Goal: Information Seeking & Learning: Compare options

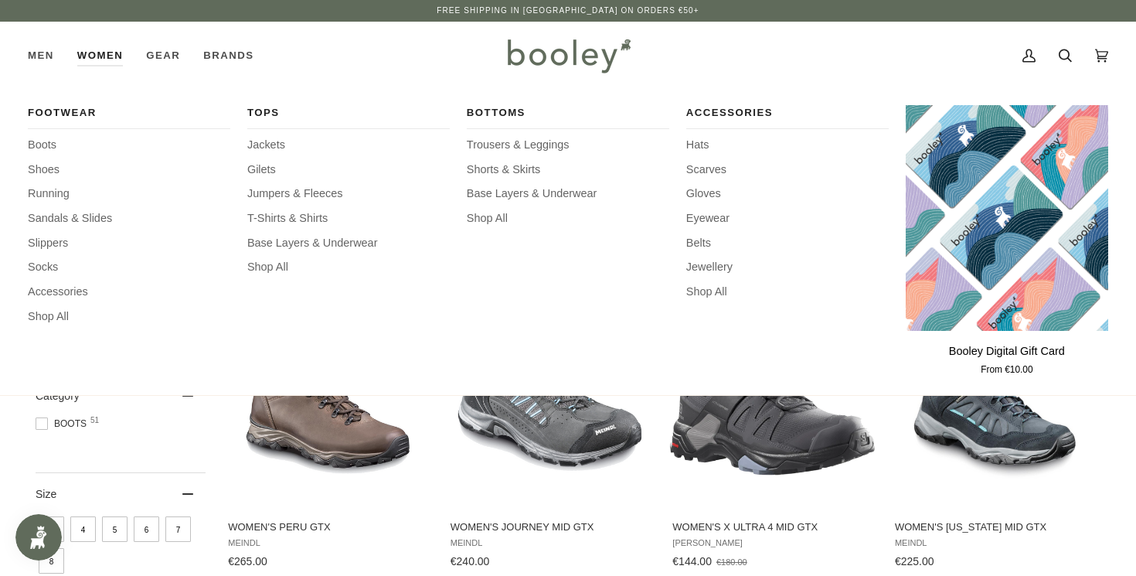
click at [121, 58] on link "Women" at bounding box center [100, 56] width 69 height 68
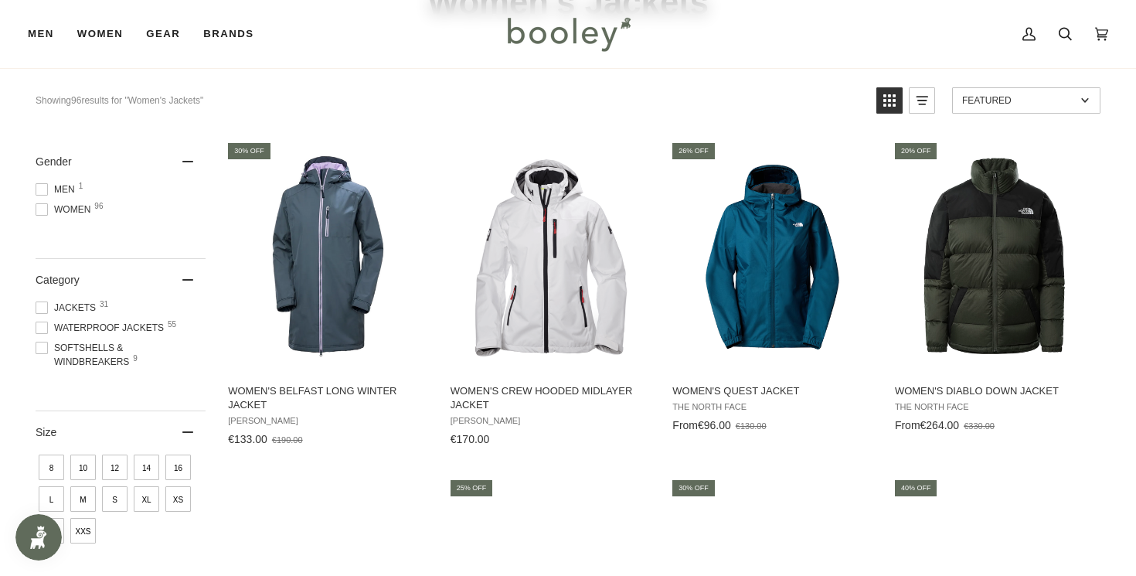
scroll to position [138, 0]
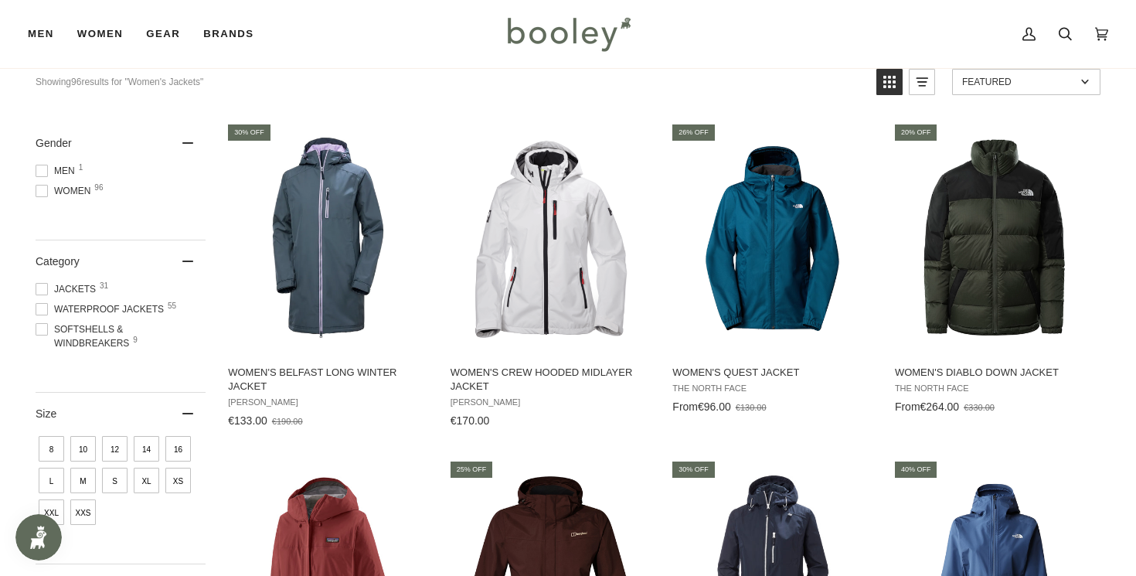
click at [45, 311] on span at bounding box center [42, 309] width 12 height 12
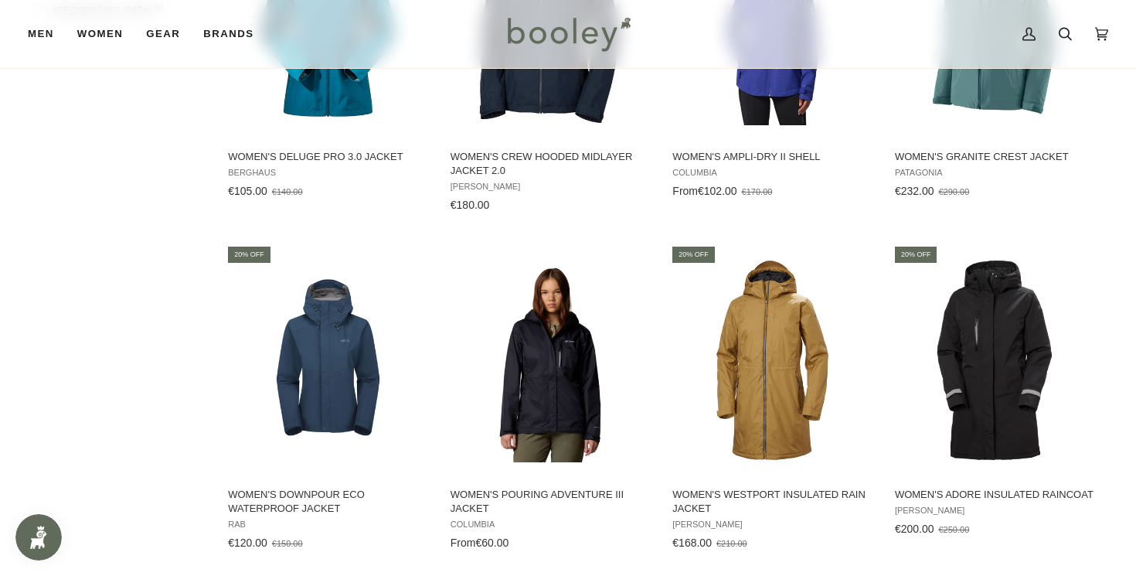
scroll to position [1476, 0]
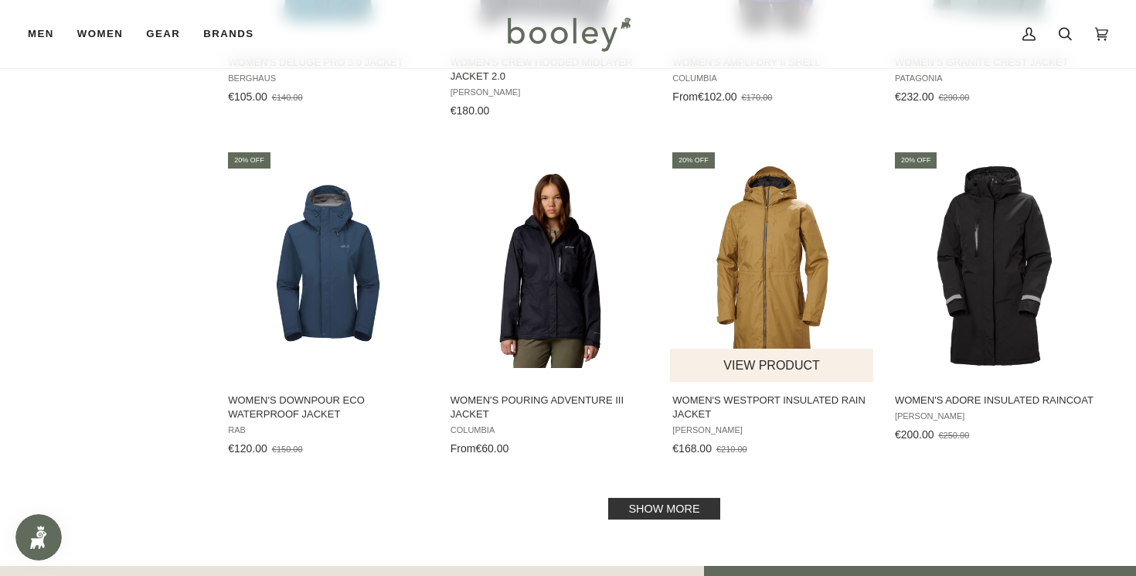
click at [814, 272] on img "Women's Westport Insulated Rain Jacket" at bounding box center [772, 266] width 205 height 205
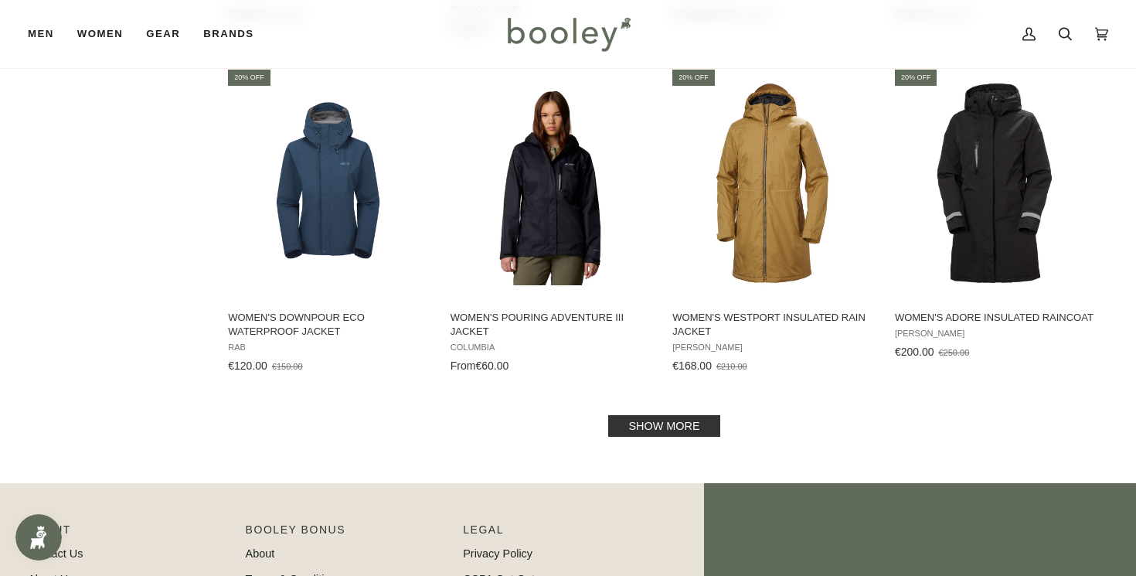
scroll to position [1664, 0]
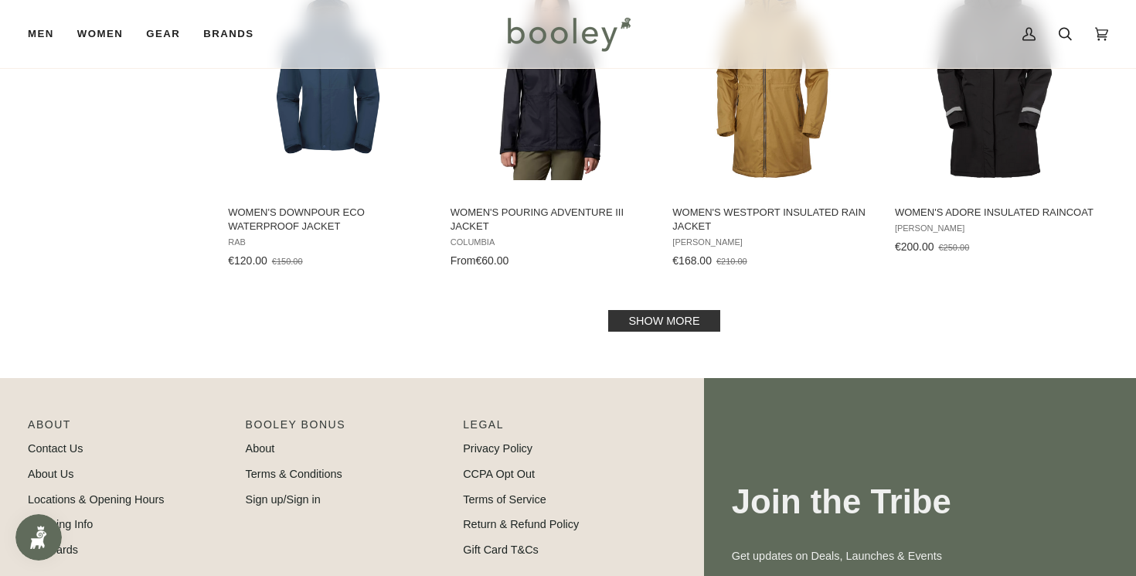
click at [641, 314] on link "Show more" at bounding box center [663, 321] width 111 height 22
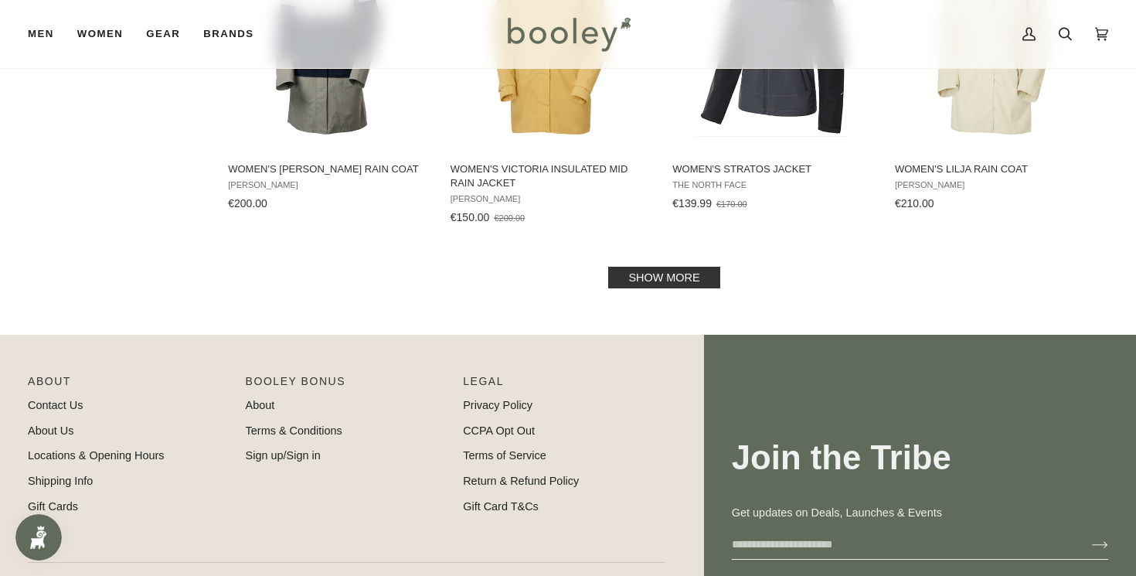
scroll to position [3200, 0]
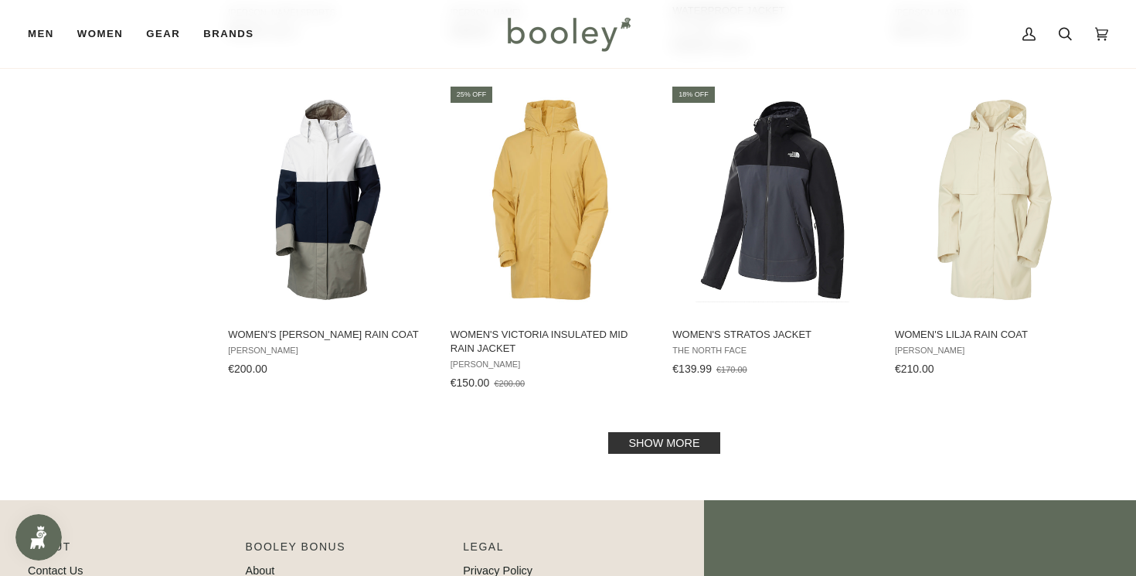
click at [633, 446] on link "Show more" at bounding box center [663, 443] width 111 height 22
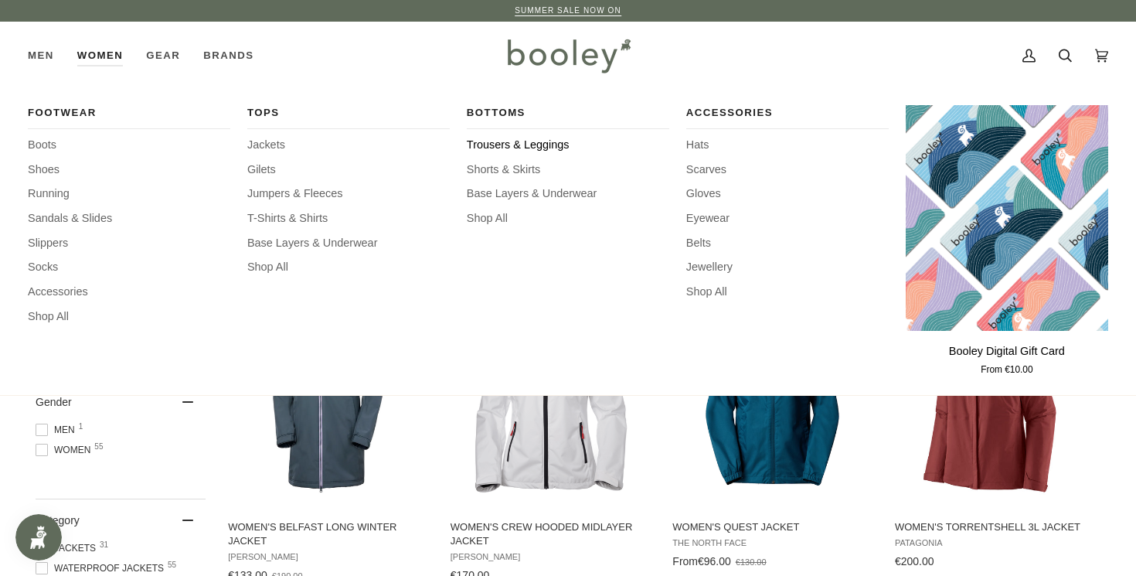
click at [534, 142] on span "Trousers & Leggings" at bounding box center [568, 145] width 202 height 17
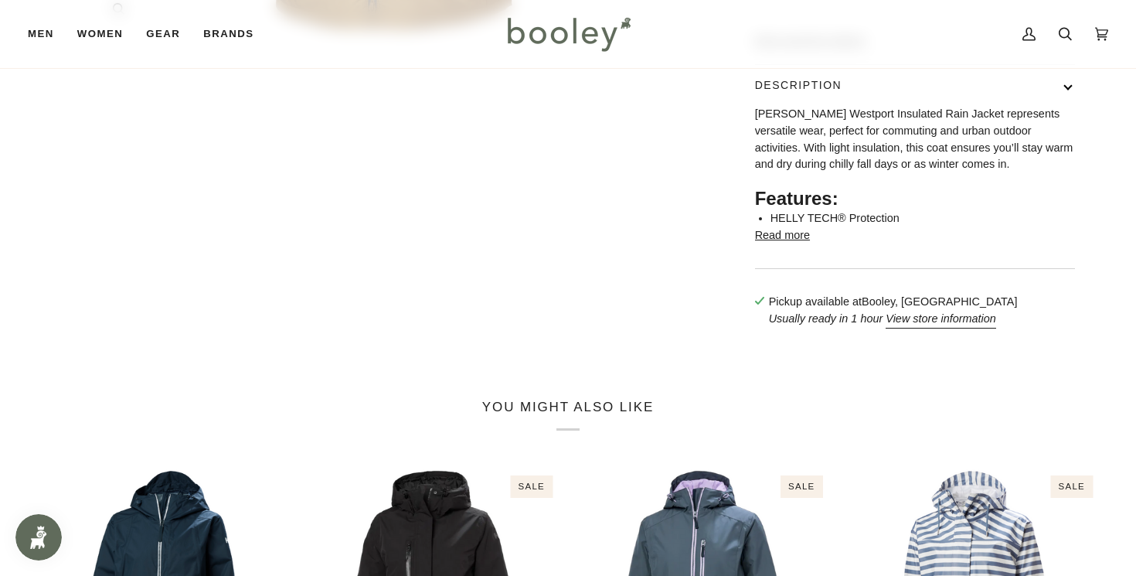
scroll to position [607, 0]
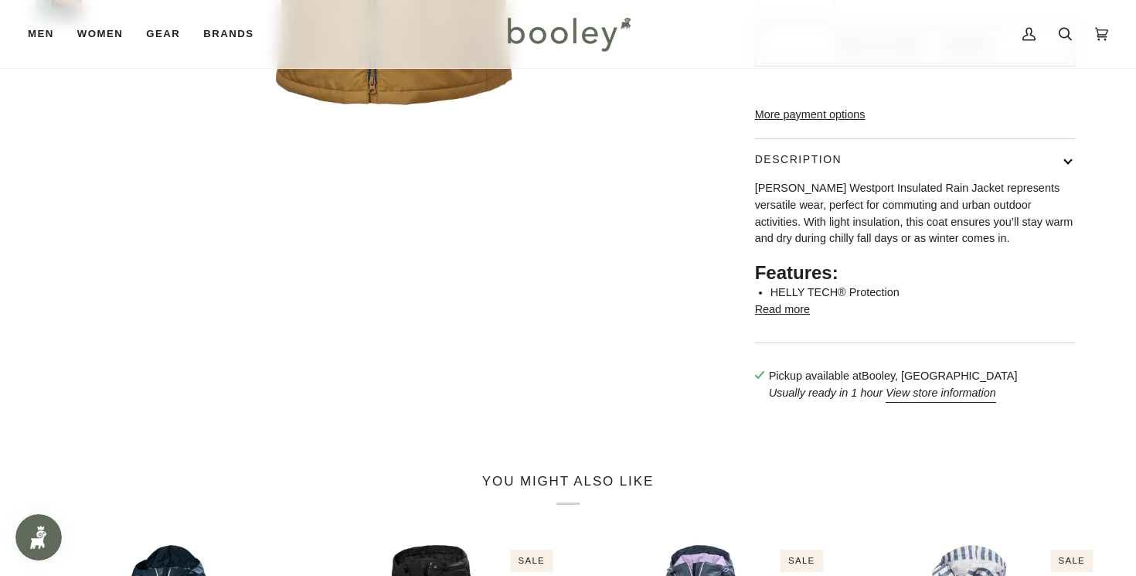
click at [788, 318] on button "Read more" at bounding box center [782, 309] width 55 height 17
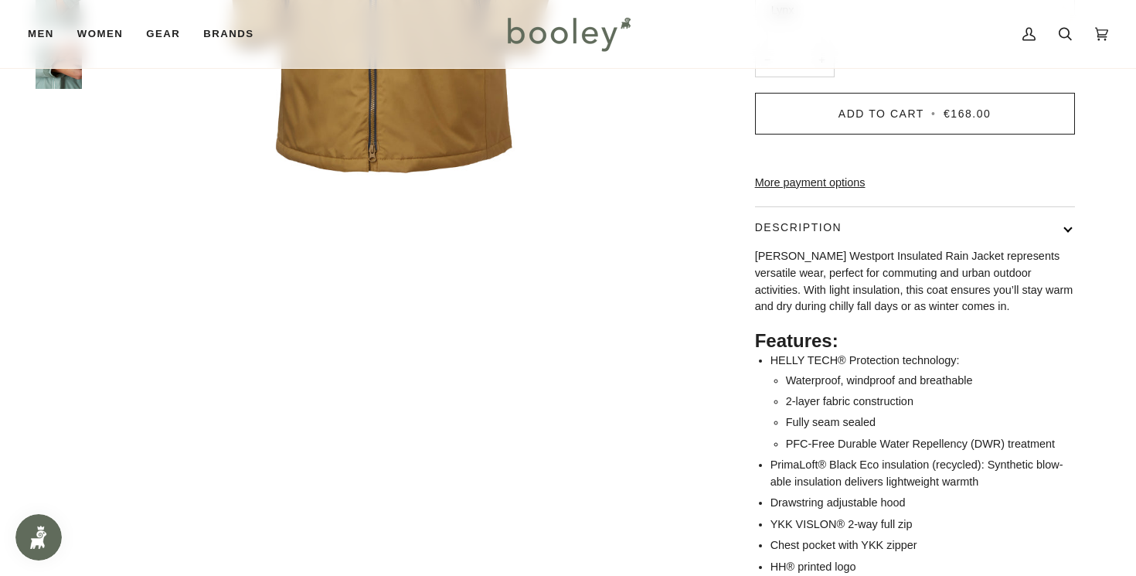
scroll to position [537, 0]
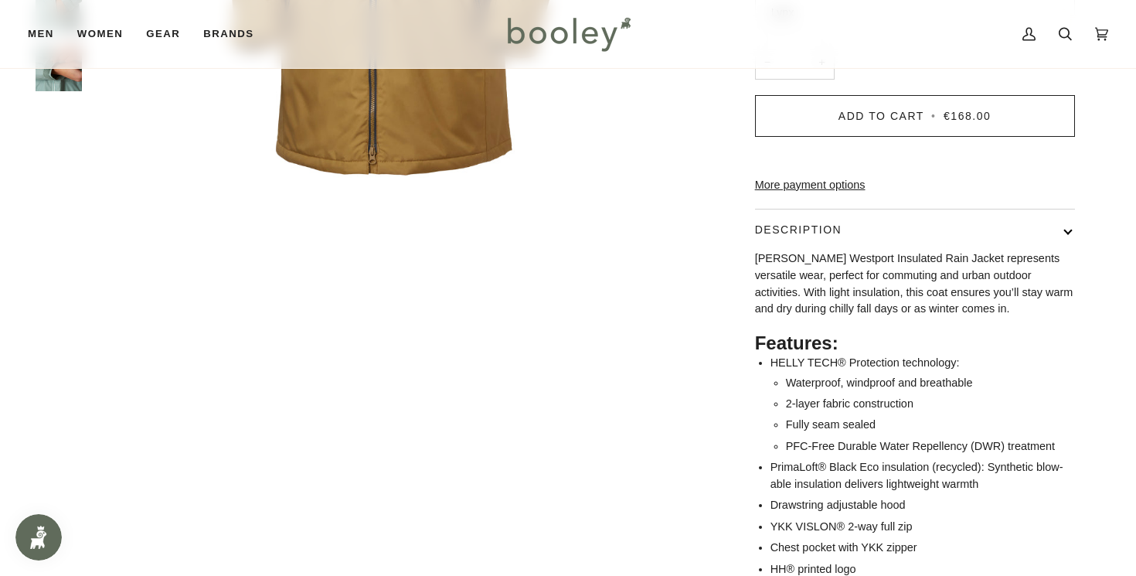
click at [827, 250] on button "Description" at bounding box center [915, 229] width 320 height 41
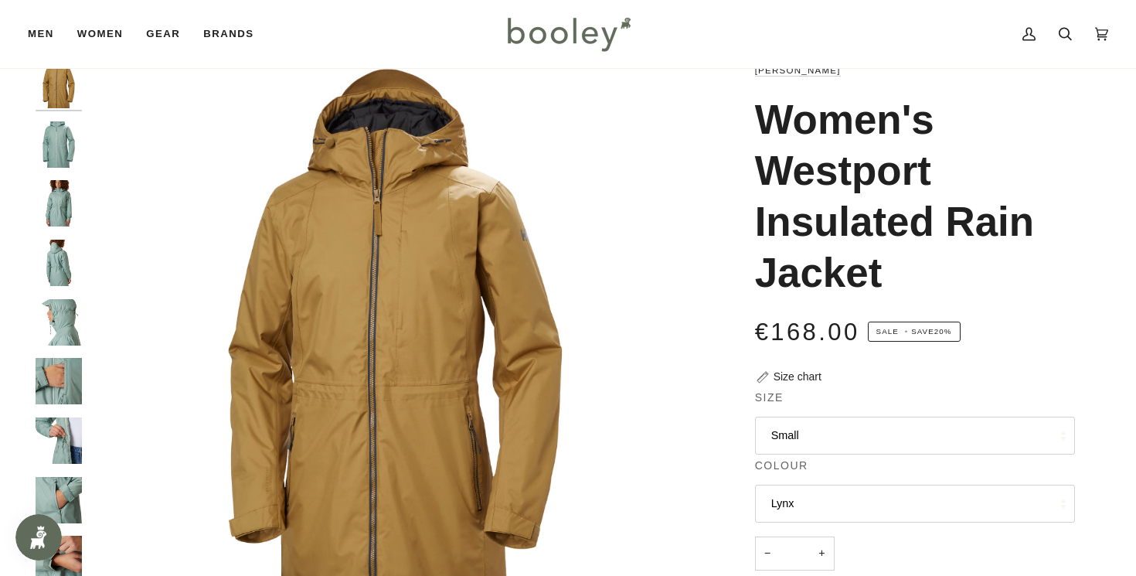
scroll to position [36, 0]
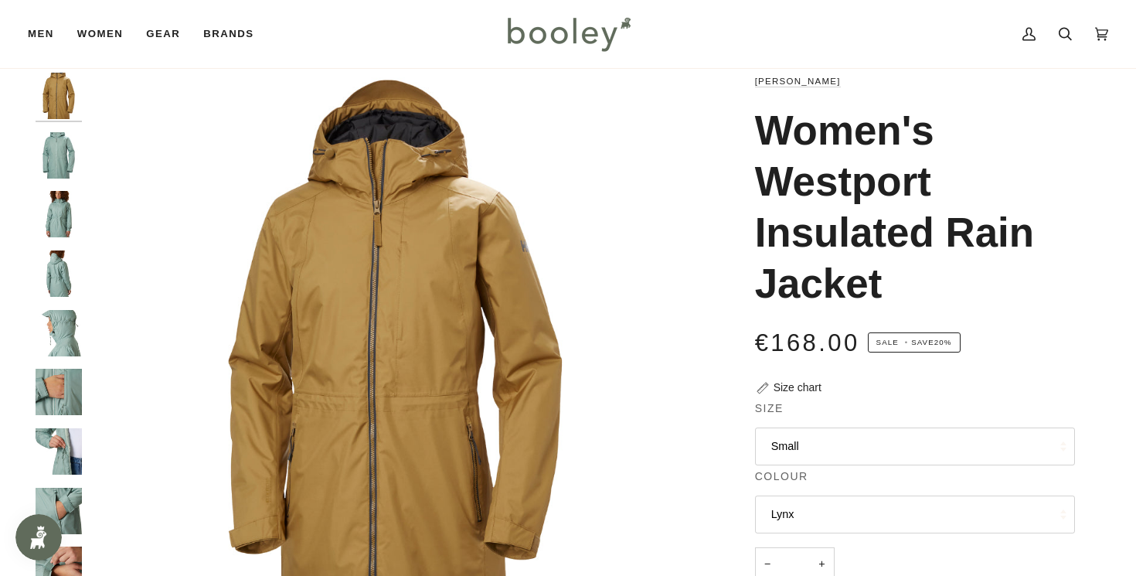
click at [702, 399] on div "Helly Hansen Women's Westport Insulated Rain Jacket €168.00 Sale • Save 20% Siz…" at bounding box center [900, 450] width 399 height 754
click at [56, 159] on img "Helly Hansen Women's Westport Insulated Rain Jacket Cactus - Booley Galway" at bounding box center [59, 155] width 46 height 46
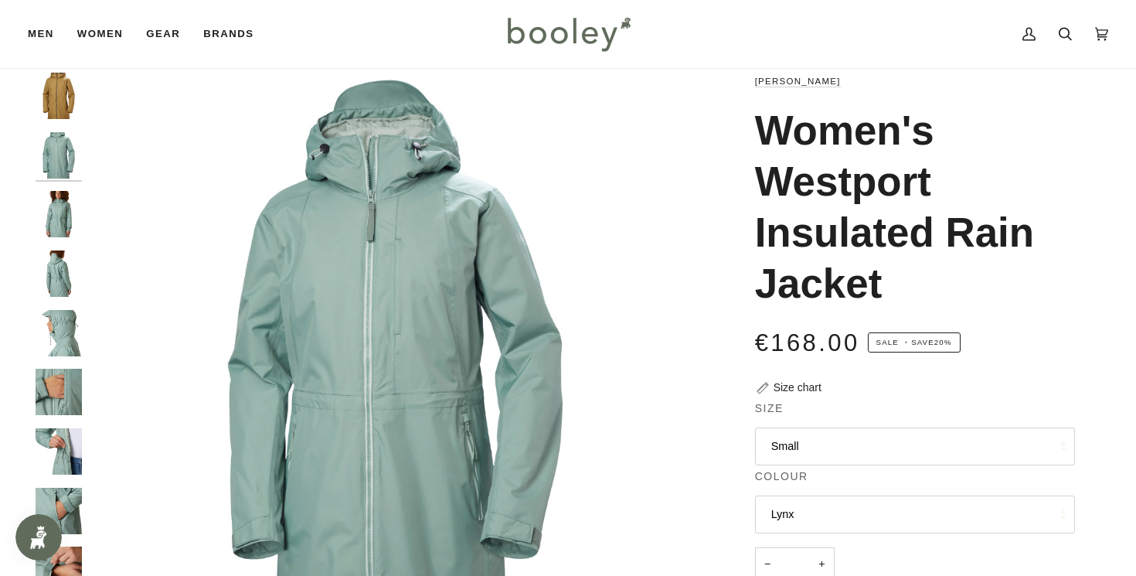
click at [45, 257] on img "Helly Hansen Women's Westport Insulated Rain Jacket - Booley Galway" at bounding box center [59, 273] width 46 height 46
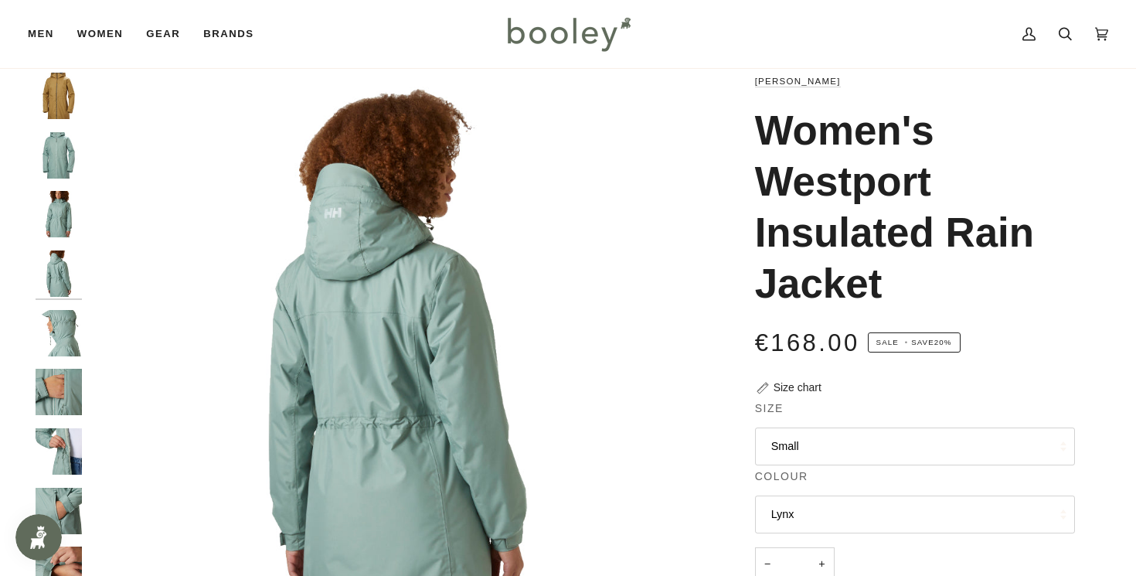
click at [55, 321] on img "Helly Hansen Women's Westport Insulated Rain Jacket - Booley Galway" at bounding box center [59, 333] width 46 height 46
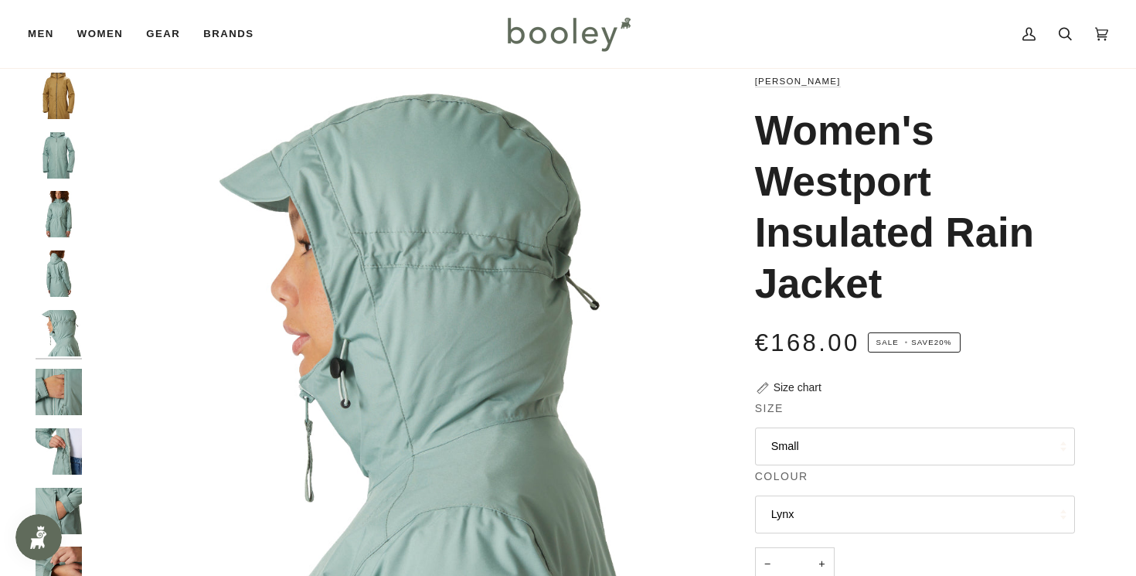
click at [62, 394] on img "Helly Hansen Women's Westport Insulated Rain Jacket - Booley Galway" at bounding box center [59, 392] width 46 height 46
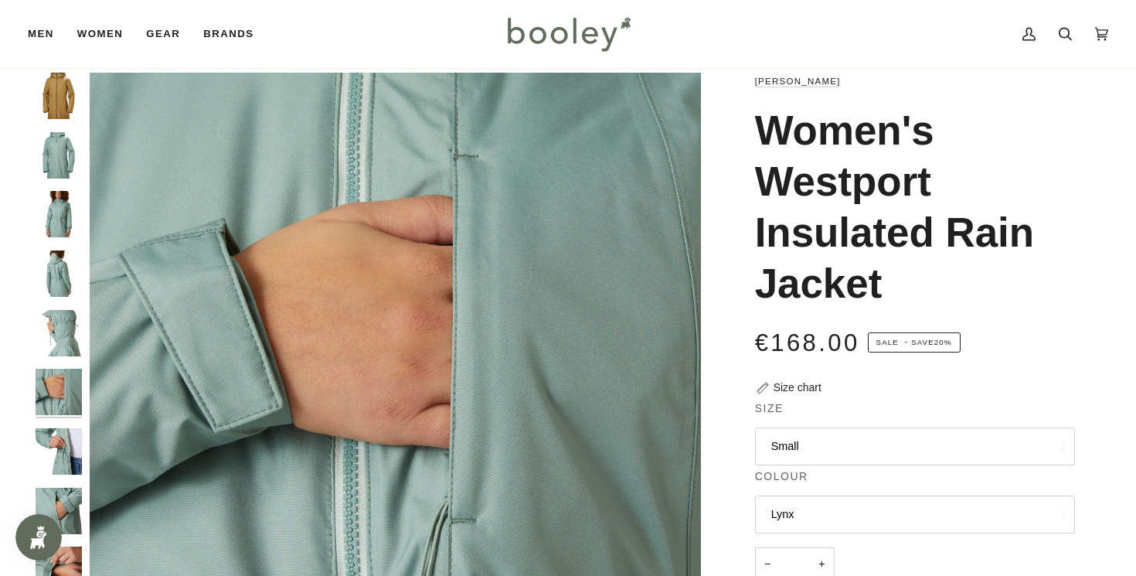
click at [30, 457] on div "Zoom" at bounding box center [568, 450] width 1120 height 754
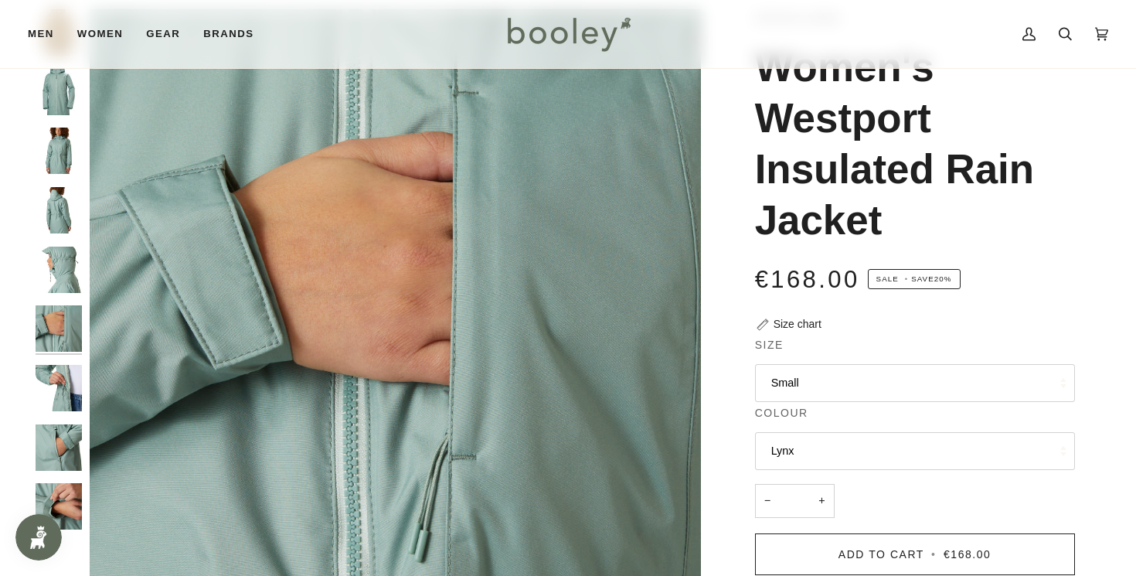
scroll to position [0, 0]
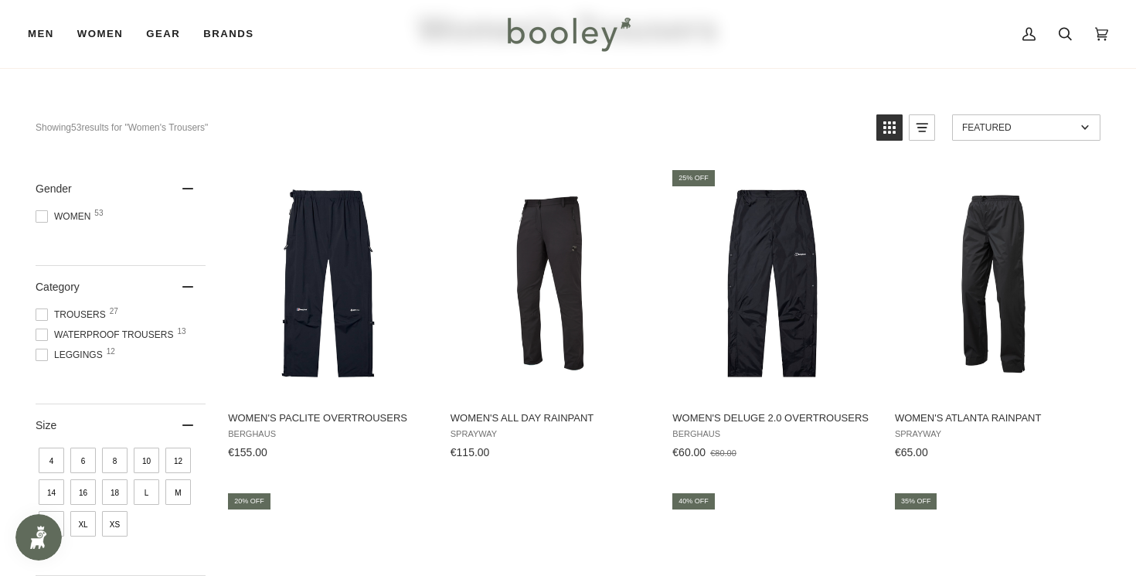
scroll to position [110, 0]
click at [41, 332] on span at bounding box center [42, 334] width 12 height 12
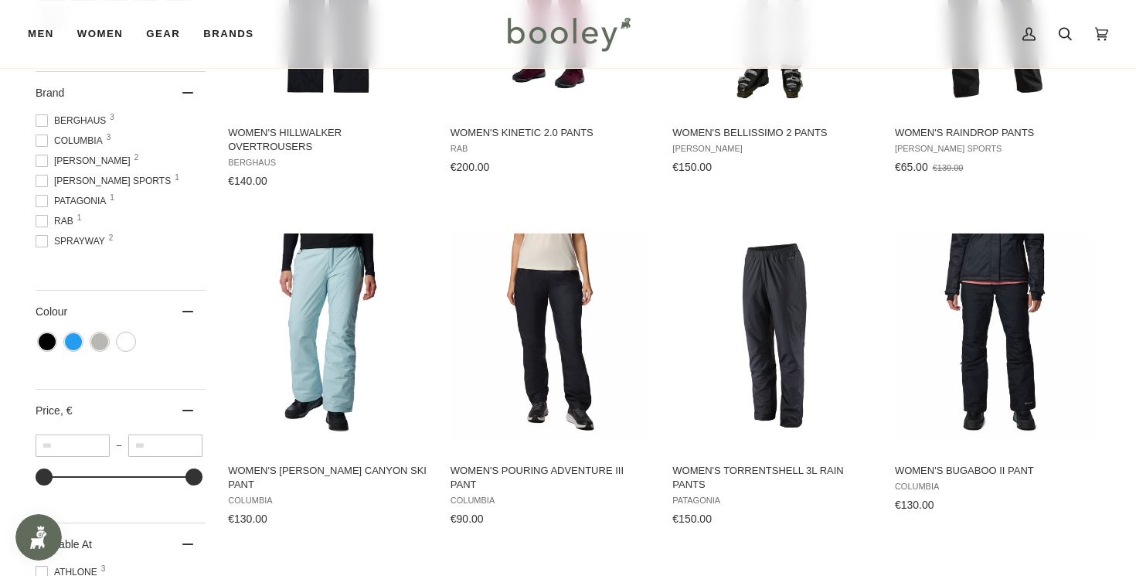
scroll to position [183, 0]
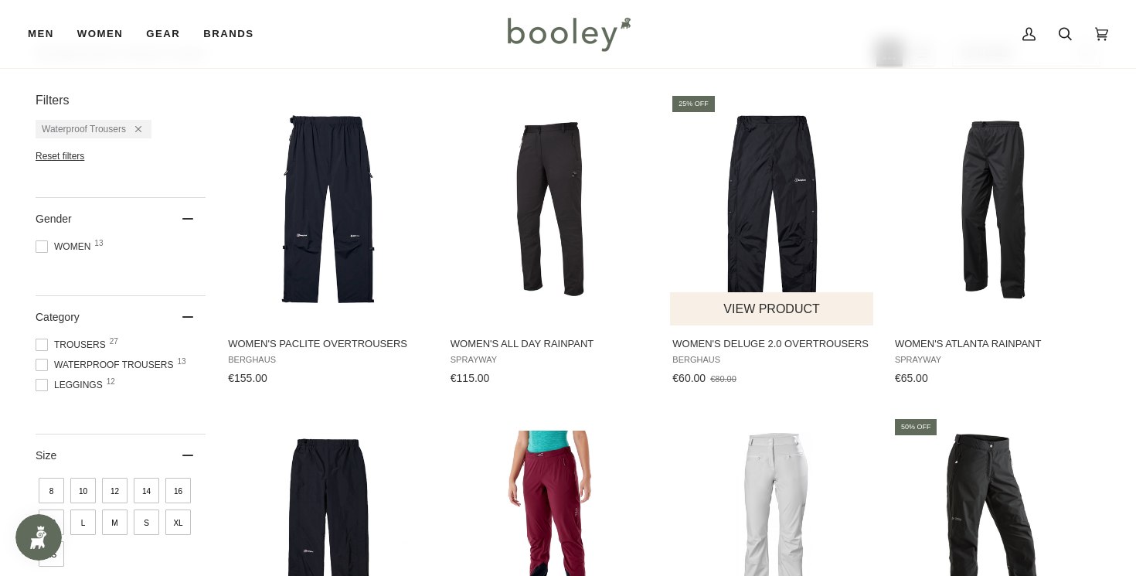
click at [764, 192] on img "Women's Deluge 2.0 Overtrousers" at bounding box center [772, 209] width 205 height 205
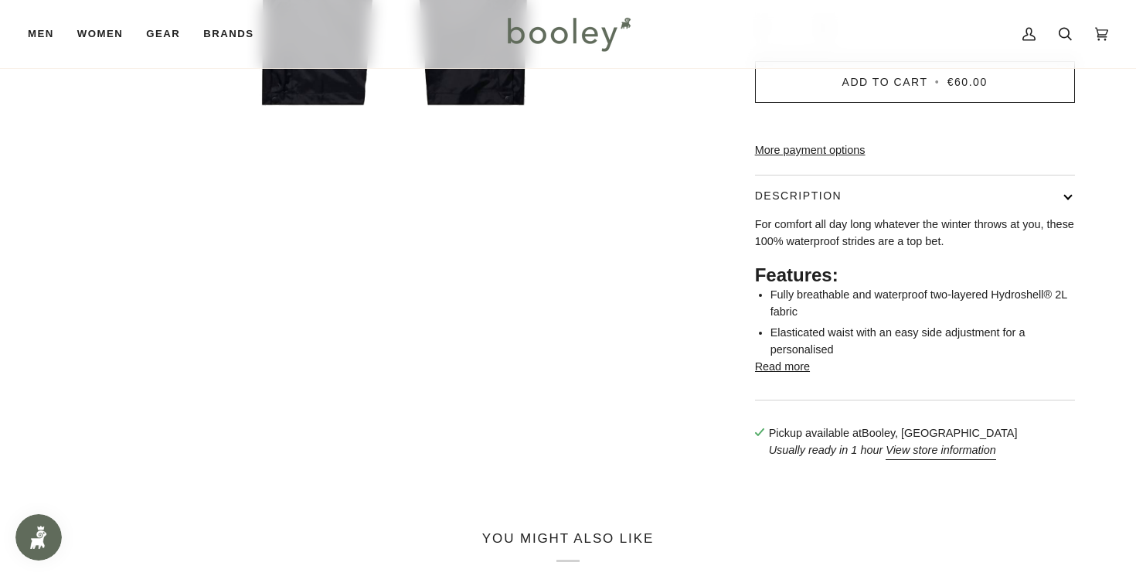
scroll to position [649, 0]
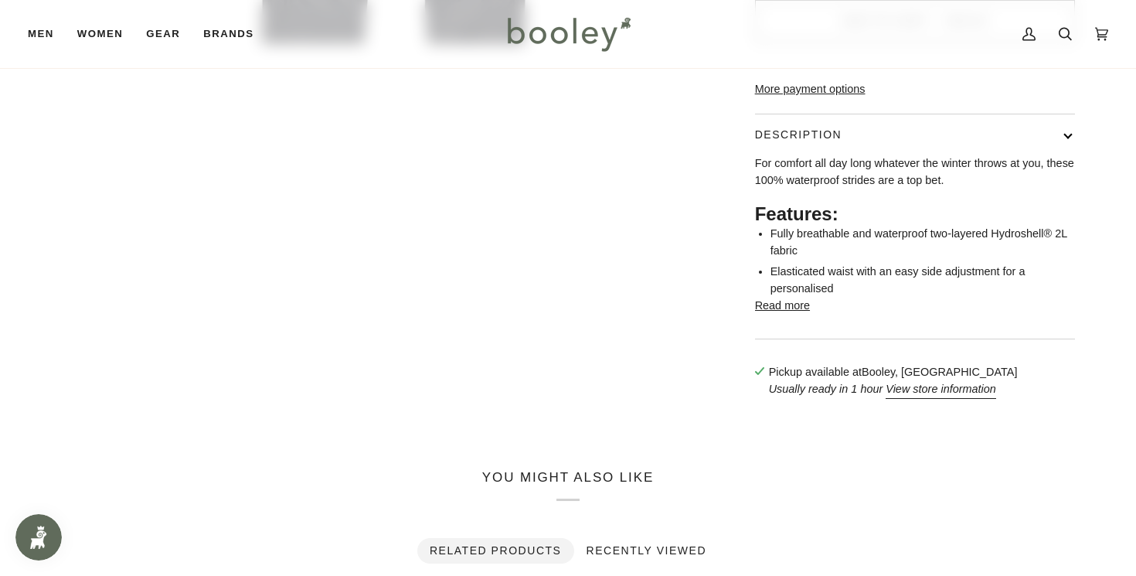
click at [788, 314] on button "Read more" at bounding box center [782, 305] width 55 height 17
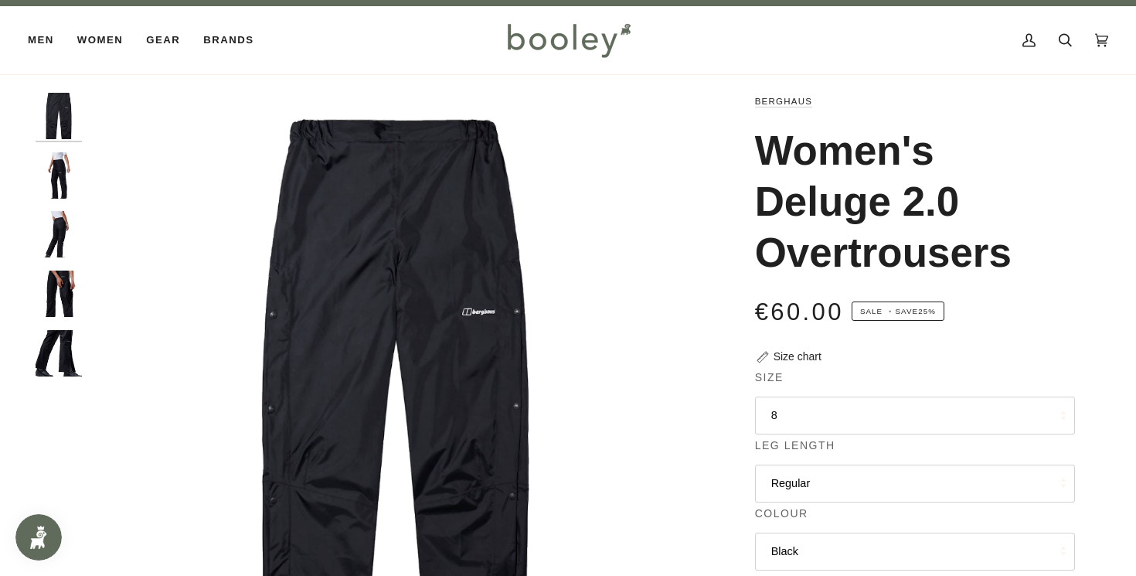
scroll to position [11, 0]
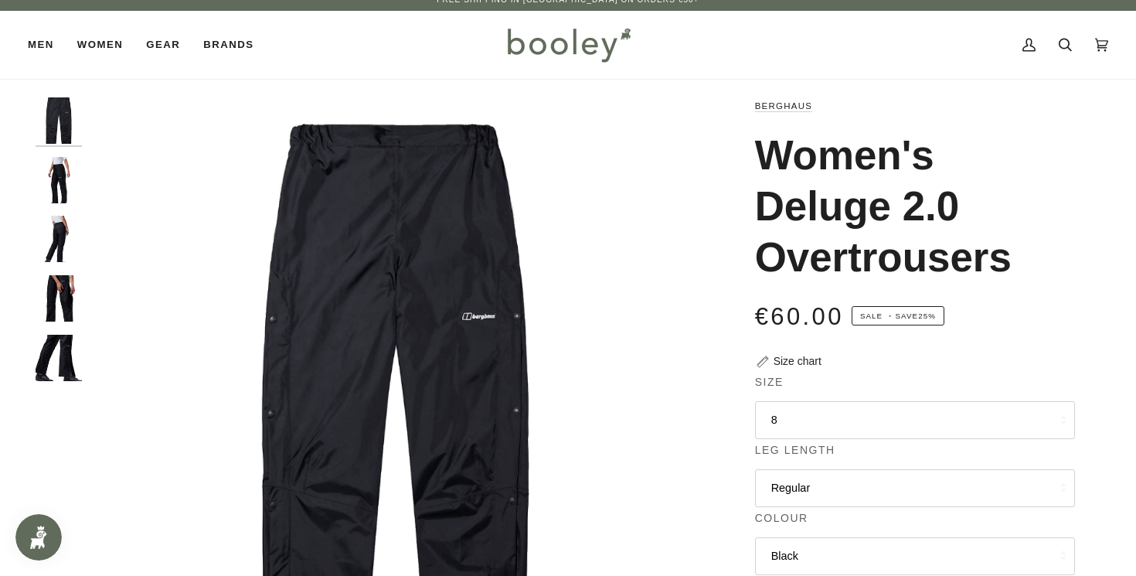
click at [55, 229] on img "Berghaus Women's Deluge 2.0 Overtrousers - Booley Galway" at bounding box center [59, 239] width 46 height 46
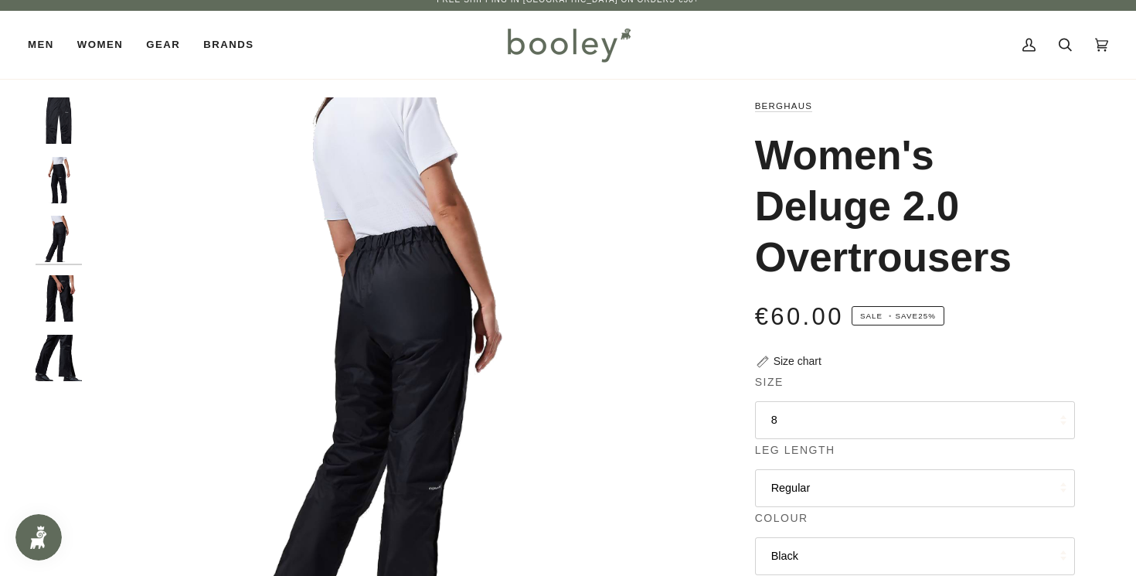
click at [60, 292] on img "Berghaus Women's Deluge 2.0 Overtrousers - Booley Galway" at bounding box center [59, 298] width 46 height 46
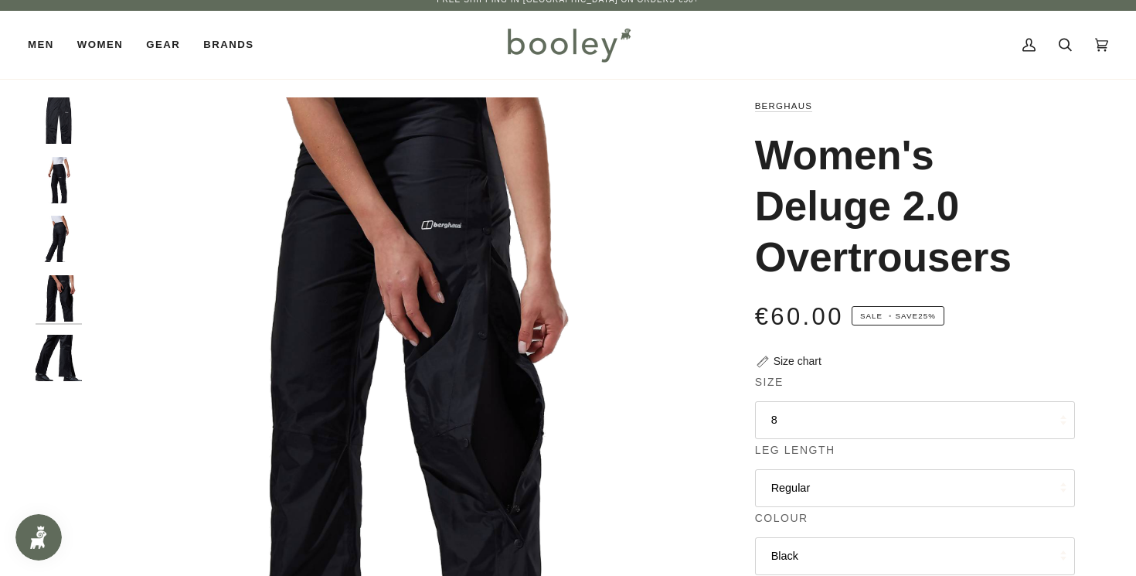
click at [59, 335] on img "Berghaus Women's Deluge 2.0 Overtrousers - Booley Galway" at bounding box center [59, 358] width 46 height 46
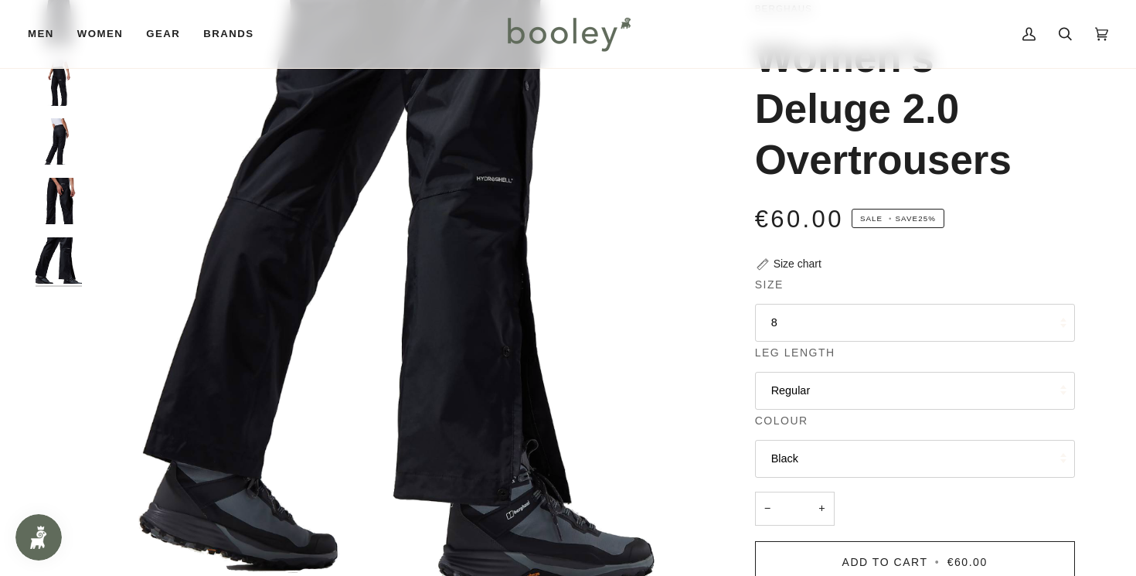
scroll to position [49, 0]
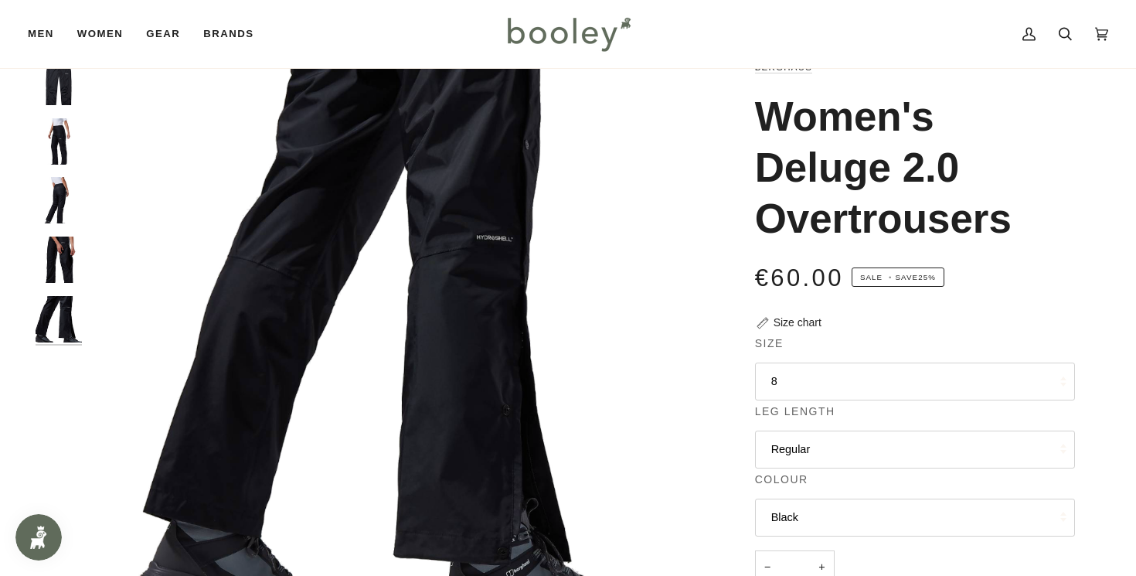
click at [63, 148] on img "Berghaus Women's Deluge 2.0 Overtrousers - Booley Galway" at bounding box center [59, 141] width 46 height 46
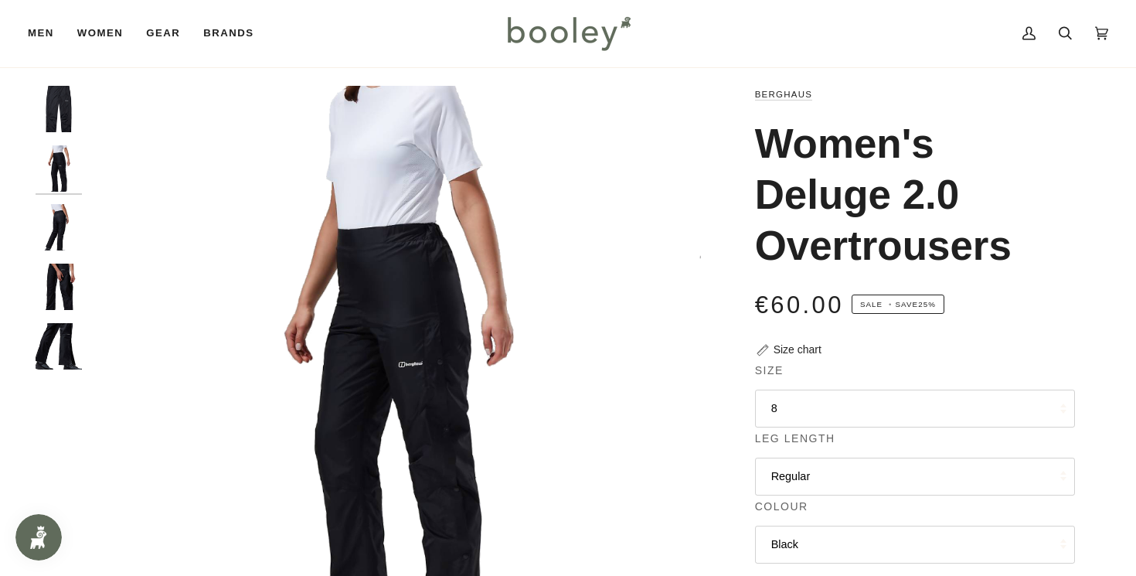
scroll to position [0, 0]
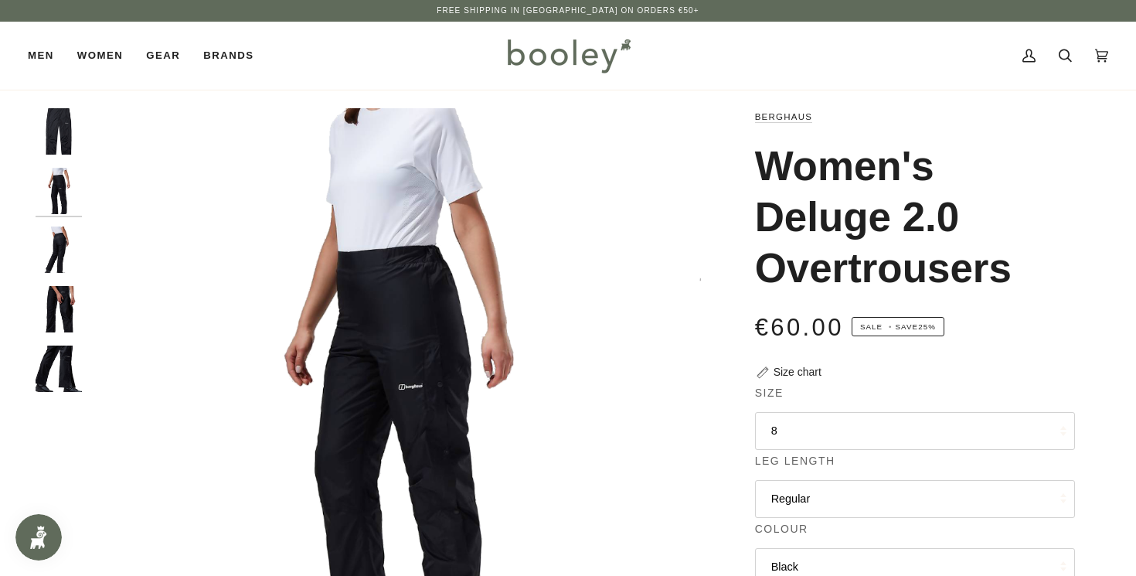
click at [63, 148] on img "Berghaus Women's Deluge 2.0 Overtrousers - Booley Galway" at bounding box center [59, 131] width 46 height 46
